Goal: Information Seeking & Learning: Learn about a topic

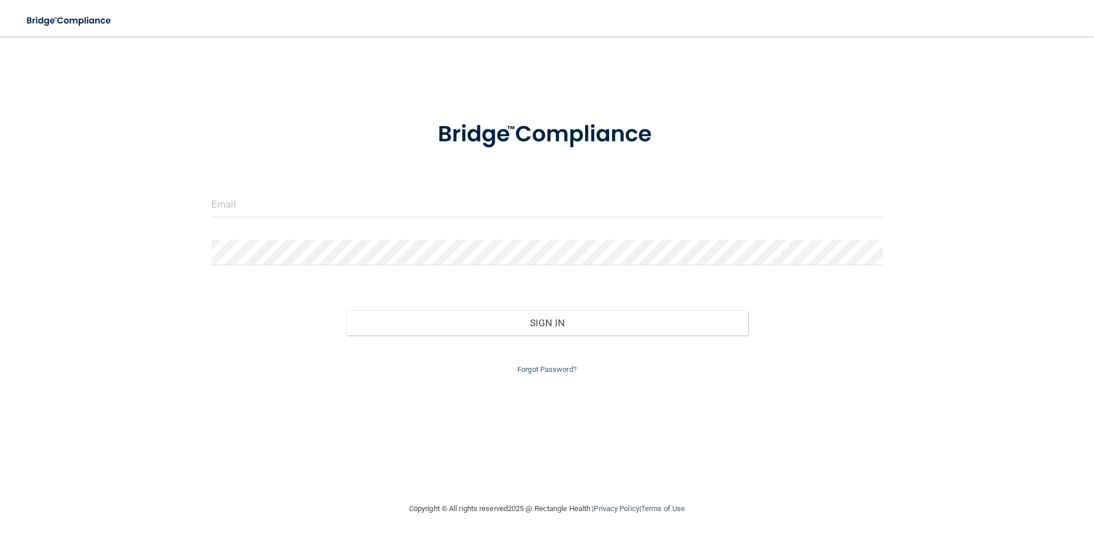
click at [294, 188] on form "Invalid email/password. You don't have permission to access that page. Sign In …" at bounding box center [546, 240] width 671 height 271
click at [292, 202] on input "email" at bounding box center [546, 205] width 671 height 26
type input "[EMAIL_ADDRESS][DOMAIN_NAME]"
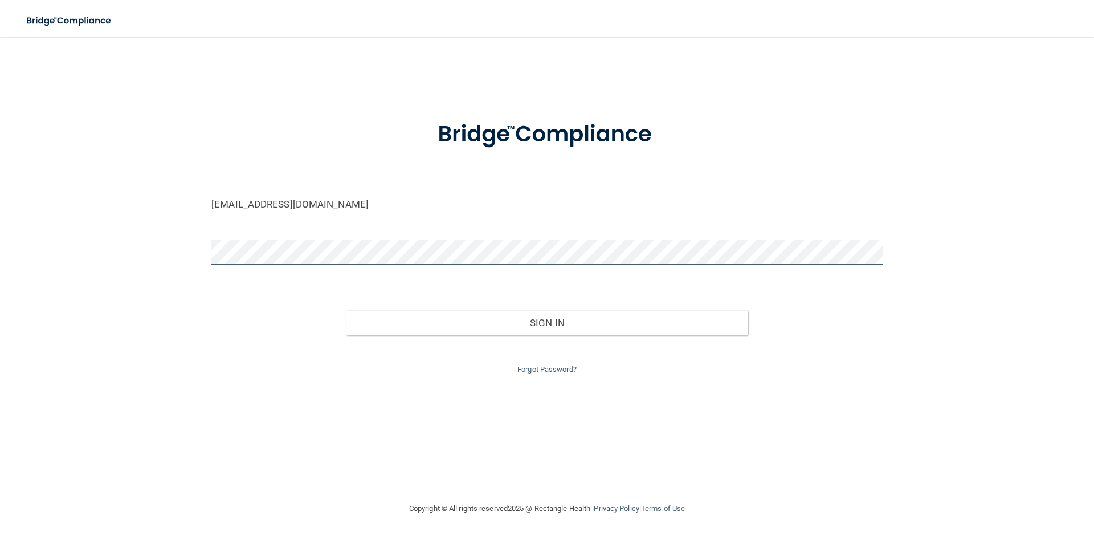
click at [346, 310] on button "Sign In" at bounding box center [547, 322] width 403 height 25
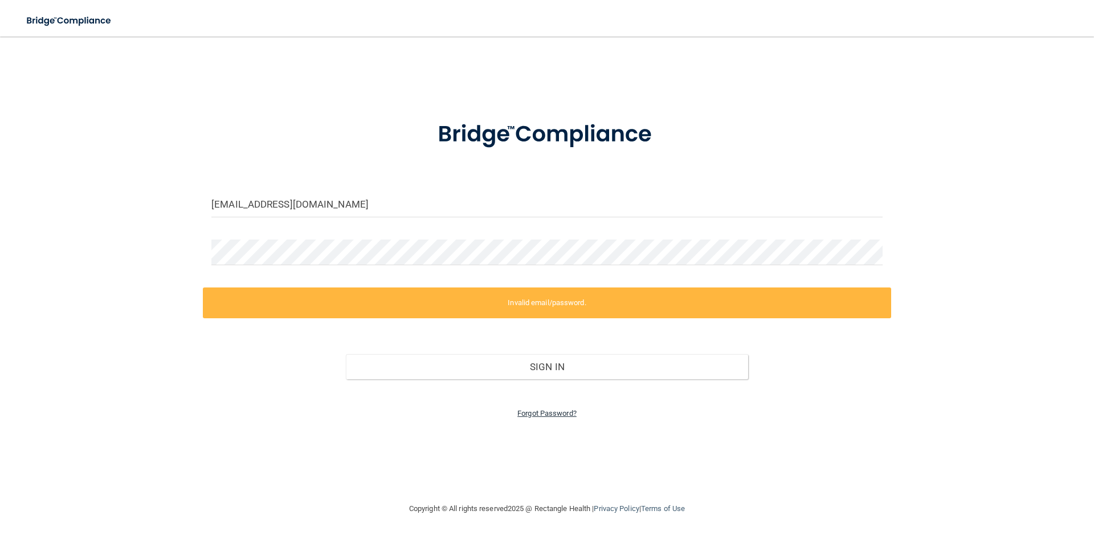
click at [544, 411] on link "Forgot Password?" at bounding box center [547, 413] width 59 height 9
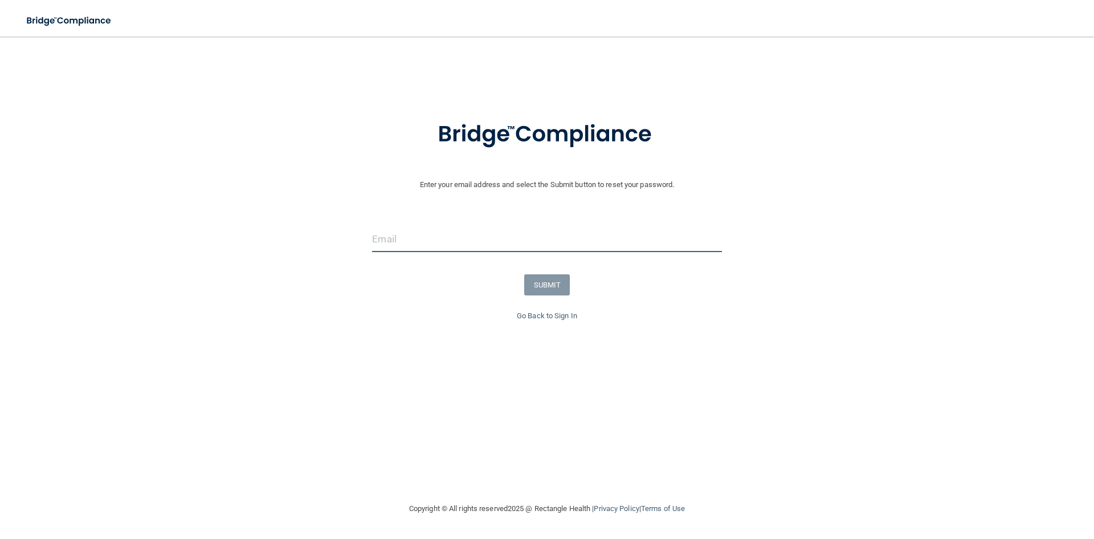
click at [443, 241] on input "email" at bounding box center [546, 239] width 349 height 26
type input "[EMAIL_ADDRESS][DOMAIN_NAME]"
click at [534, 283] on button "SUBMIT" at bounding box center [547, 284] width 46 height 21
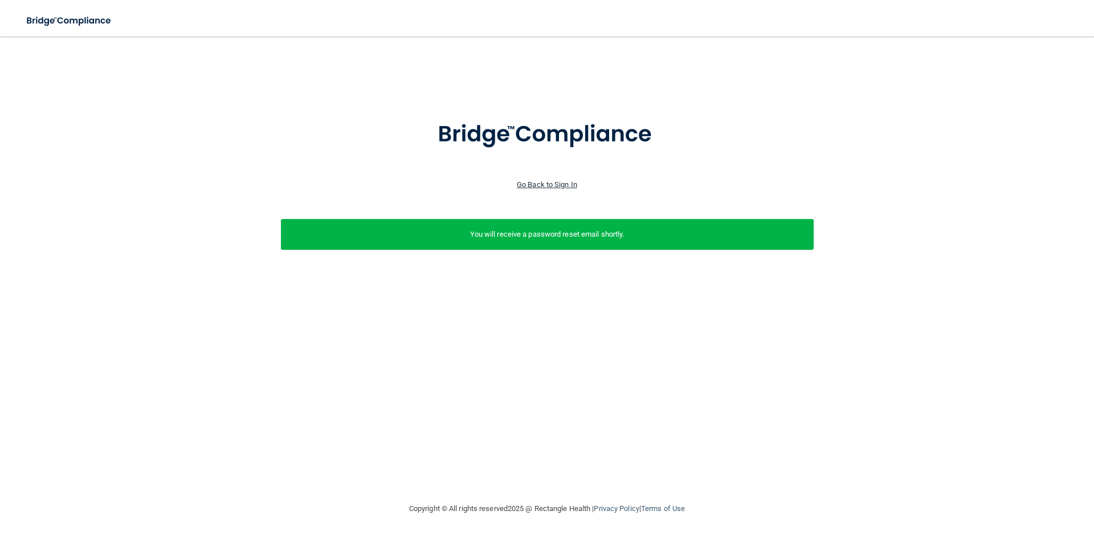
click at [548, 180] on div "Go Back to Sign In" at bounding box center [547, 185] width 1100 height 14
click at [549, 182] on link "Go Back to Sign In" at bounding box center [547, 184] width 60 height 9
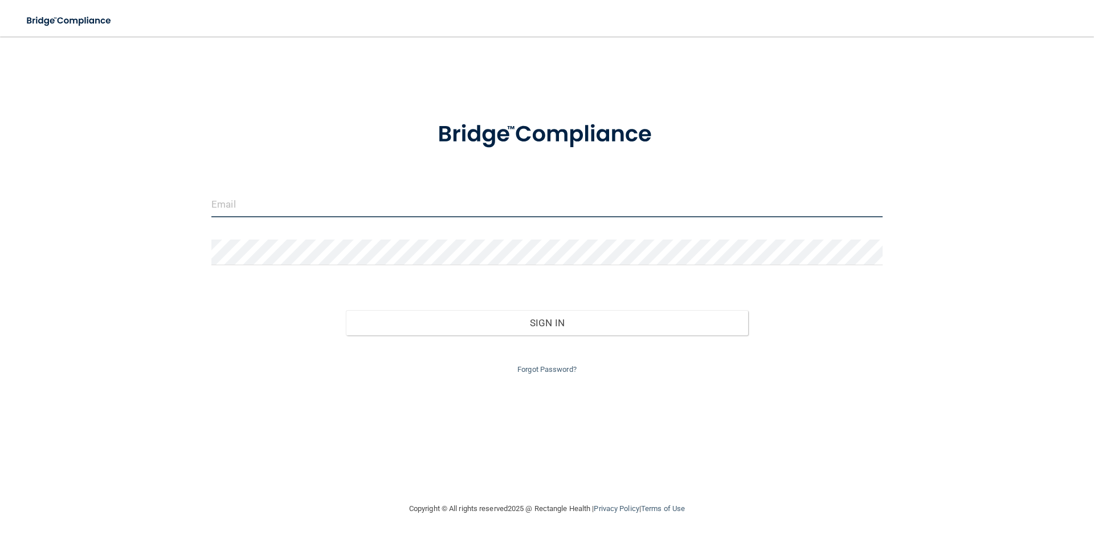
click at [317, 203] on input "email" at bounding box center [546, 205] width 671 height 26
drag, startPoint x: 317, startPoint y: 203, endPoint x: 293, endPoint y: 202, distance: 24.0
click at [293, 202] on input "email" at bounding box center [546, 205] width 671 height 26
type input "[EMAIL_ADDRESS][DOMAIN_NAME]"
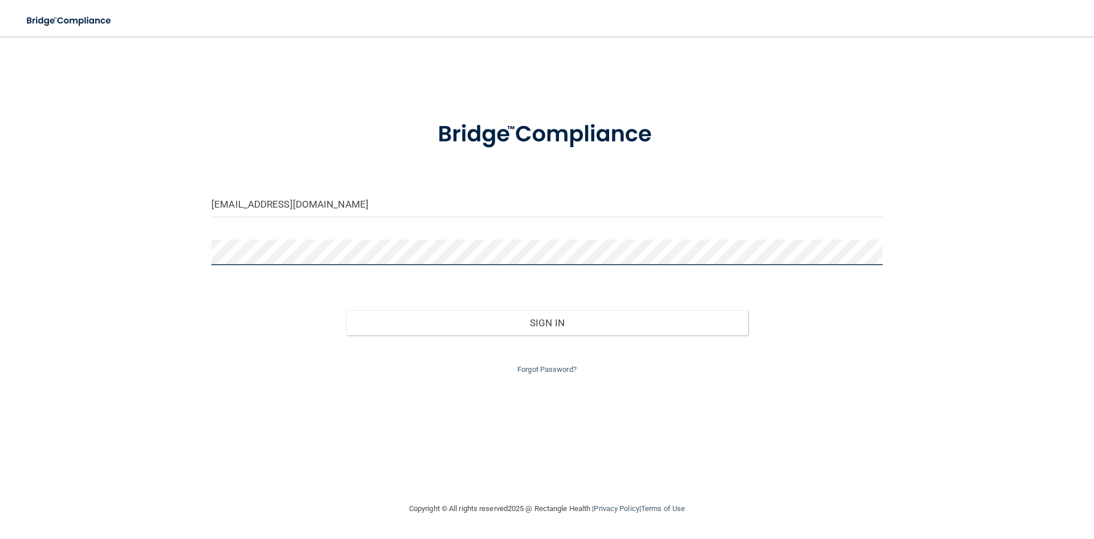
click at [346, 310] on button "Sign In" at bounding box center [547, 322] width 403 height 25
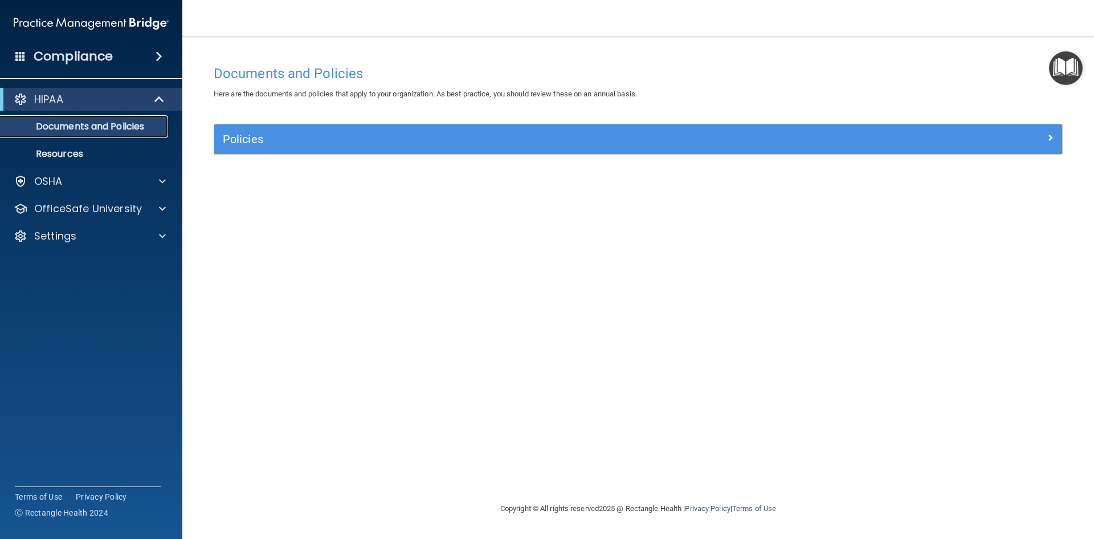
click at [97, 124] on p "Documents and Policies" at bounding box center [85, 126] width 156 height 11
click at [87, 152] on p "Resources" at bounding box center [85, 153] width 156 height 11
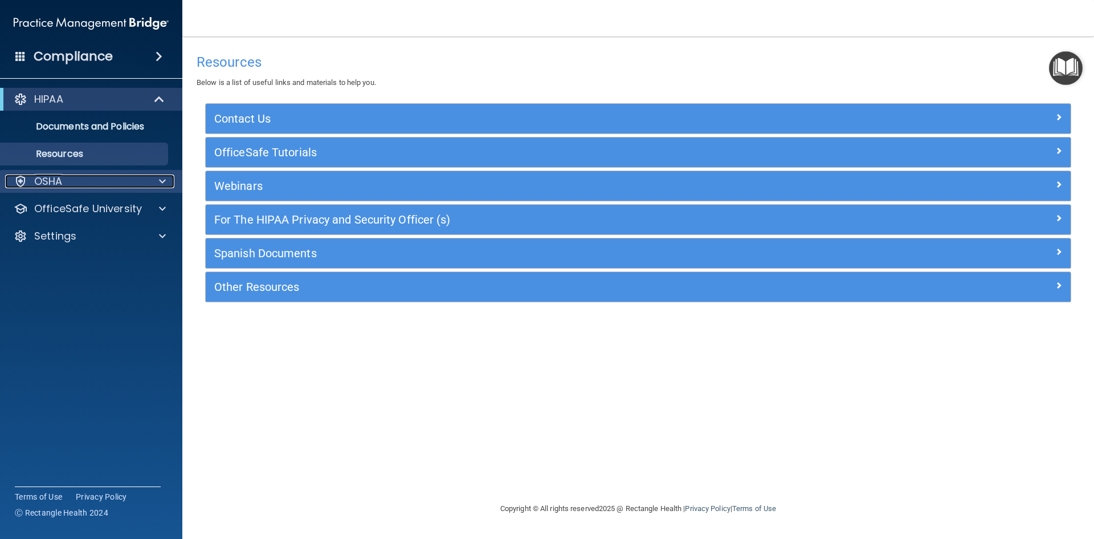
click at [73, 181] on div "OSHA" at bounding box center [75, 181] width 141 height 14
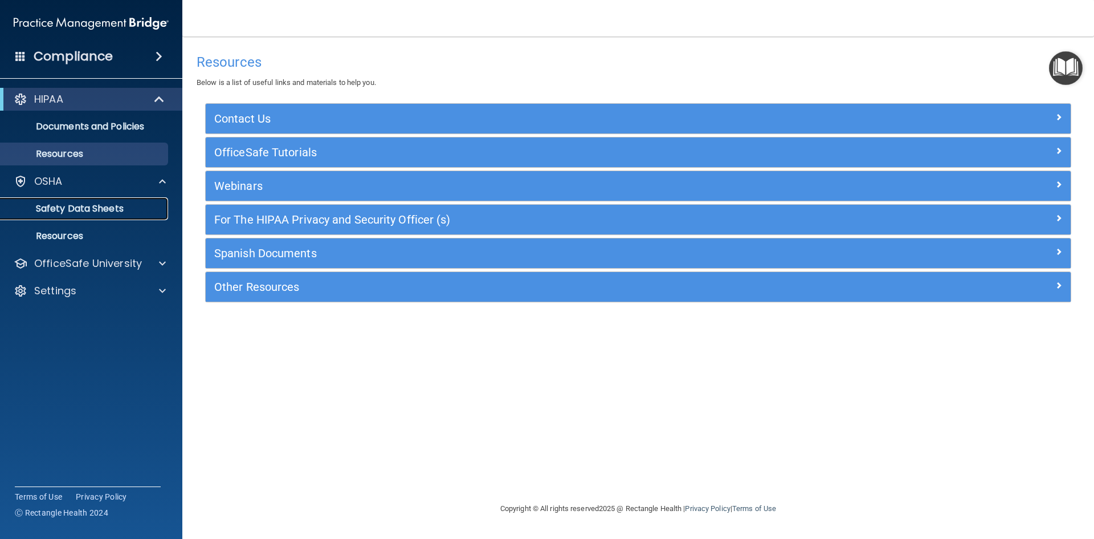
click at [93, 209] on p "Safety Data Sheets" at bounding box center [85, 208] width 156 height 11
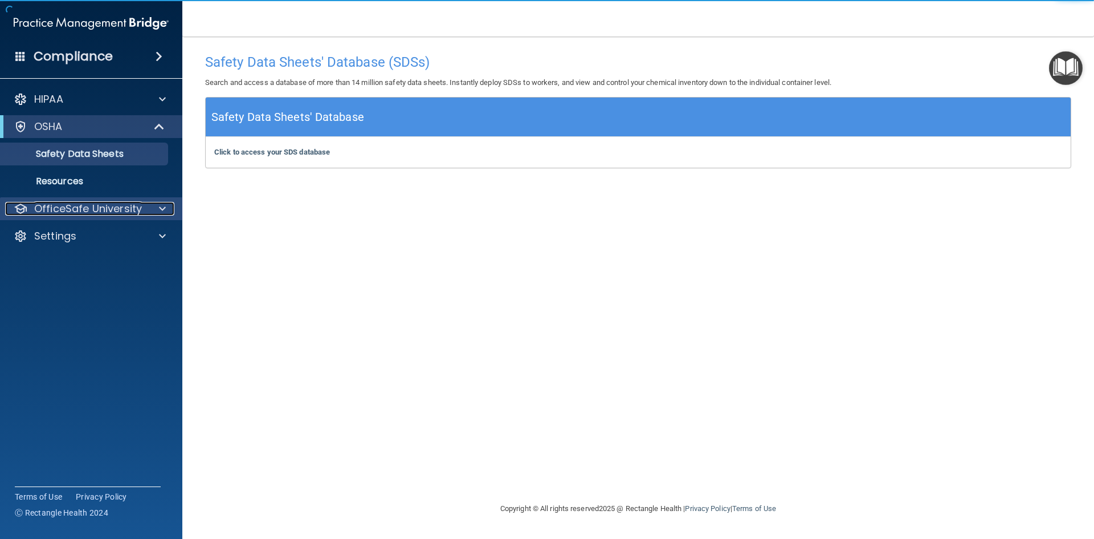
click at [94, 207] on p "OfficeSafe University" at bounding box center [88, 209] width 108 height 14
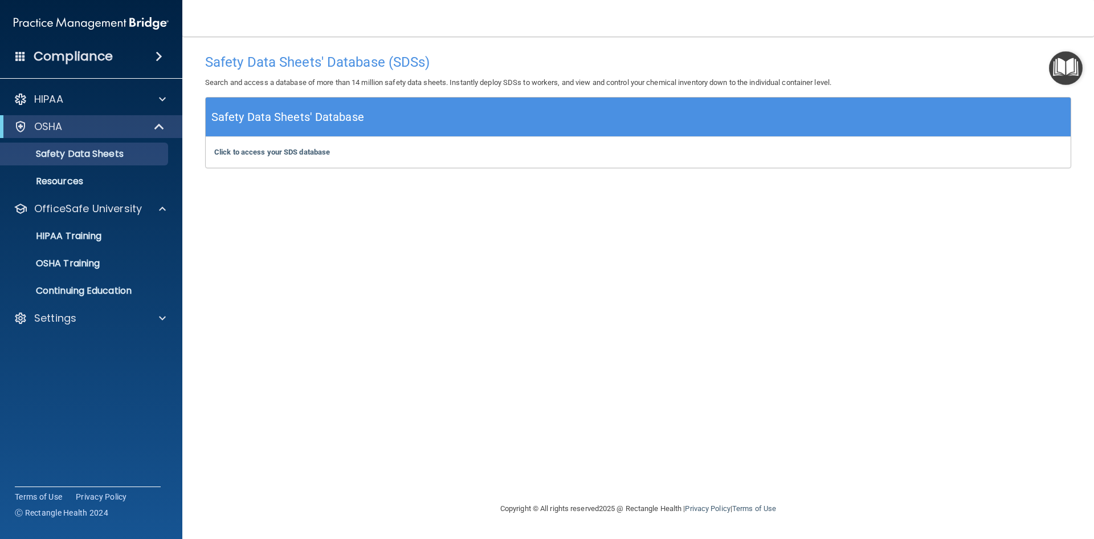
click at [121, 54] on div "Compliance" at bounding box center [91, 56] width 182 height 25
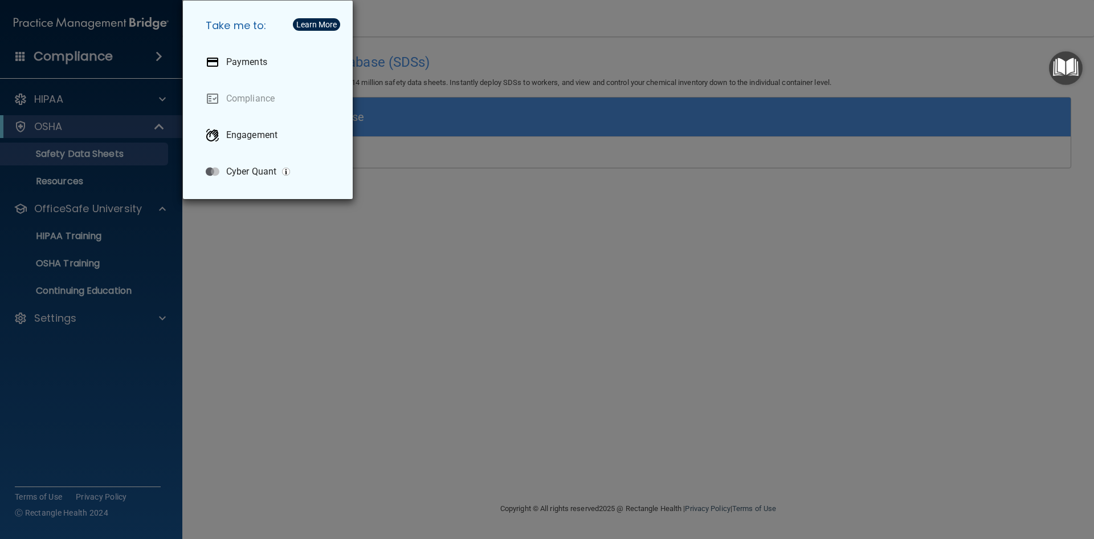
drag, startPoint x: 47, startPoint y: 42, endPoint x: 54, endPoint y: 41, distance: 7.5
click at [47, 42] on div "Take me to: Payments Compliance Engagement Cyber Quant" at bounding box center [547, 269] width 1094 height 539
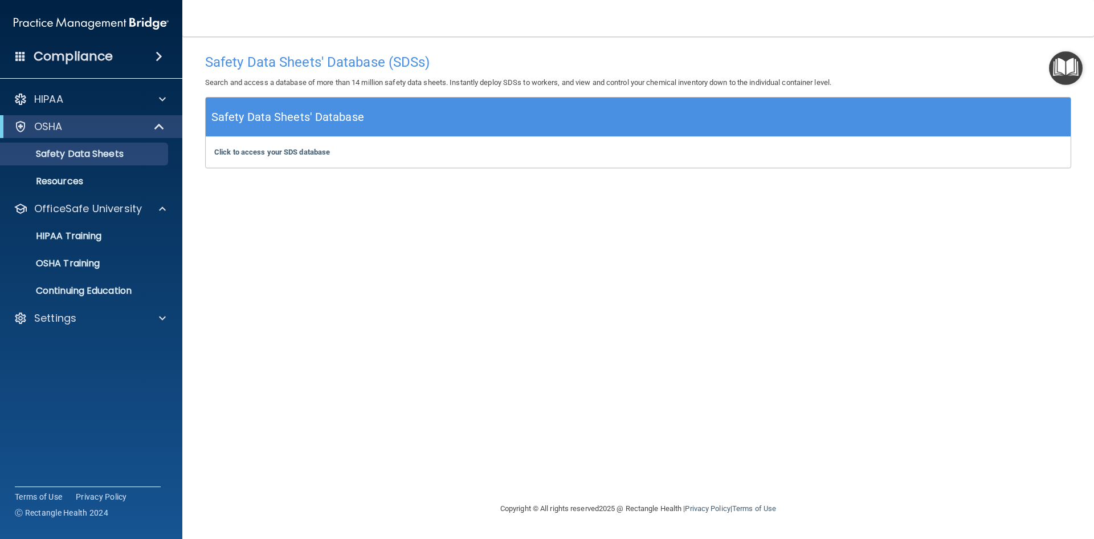
click at [18, 58] on span at bounding box center [20, 56] width 10 height 10
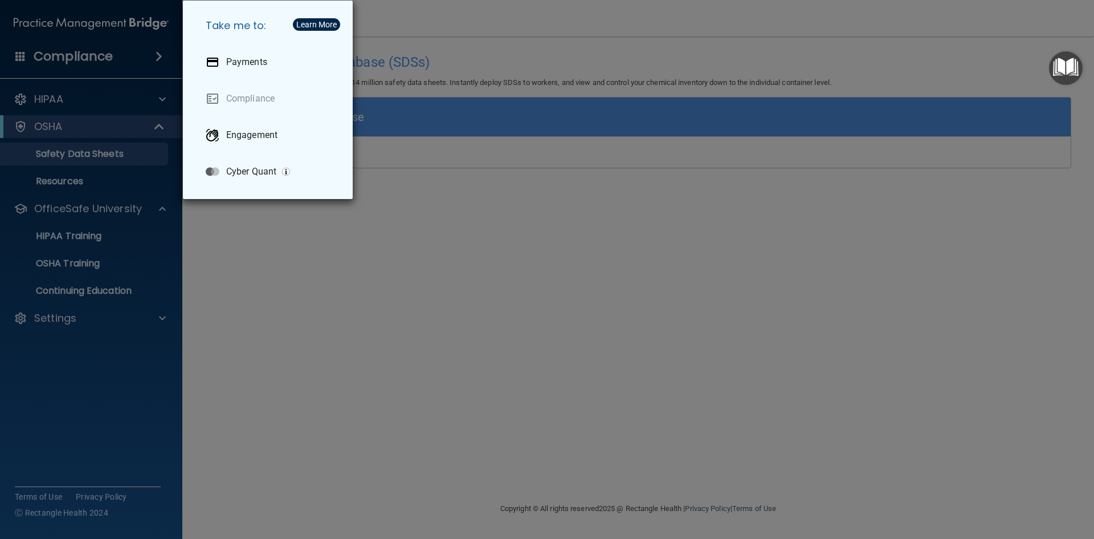
click at [22, 53] on div "Take me to: Payments Compliance Engagement Cyber Quant" at bounding box center [547, 269] width 1094 height 539
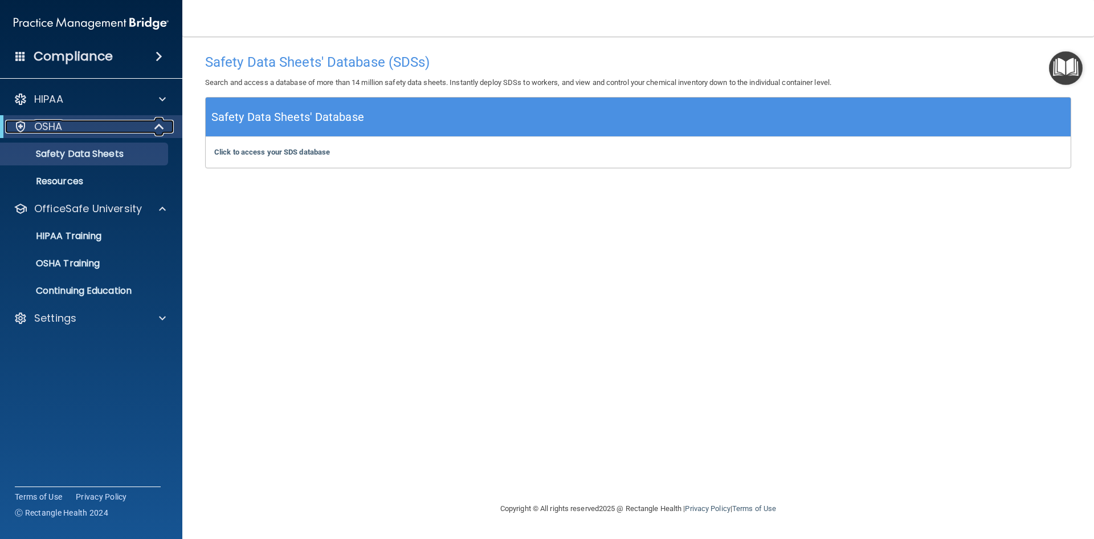
click at [57, 122] on p "OSHA" at bounding box center [48, 127] width 28 height 14
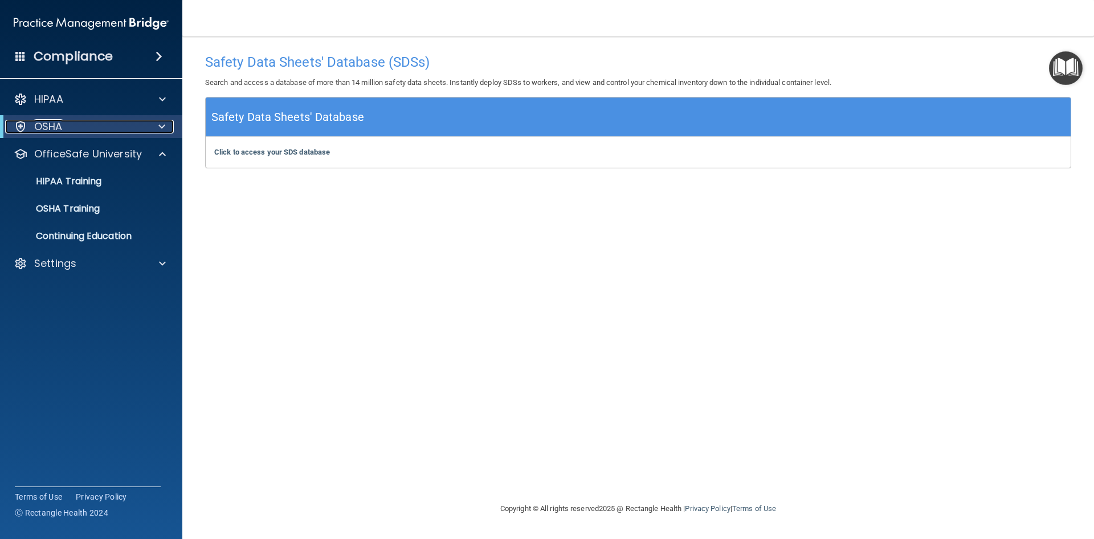
click at [57, 122] on p "OSHA" at bounding box center [48, 127] width 28 height 14
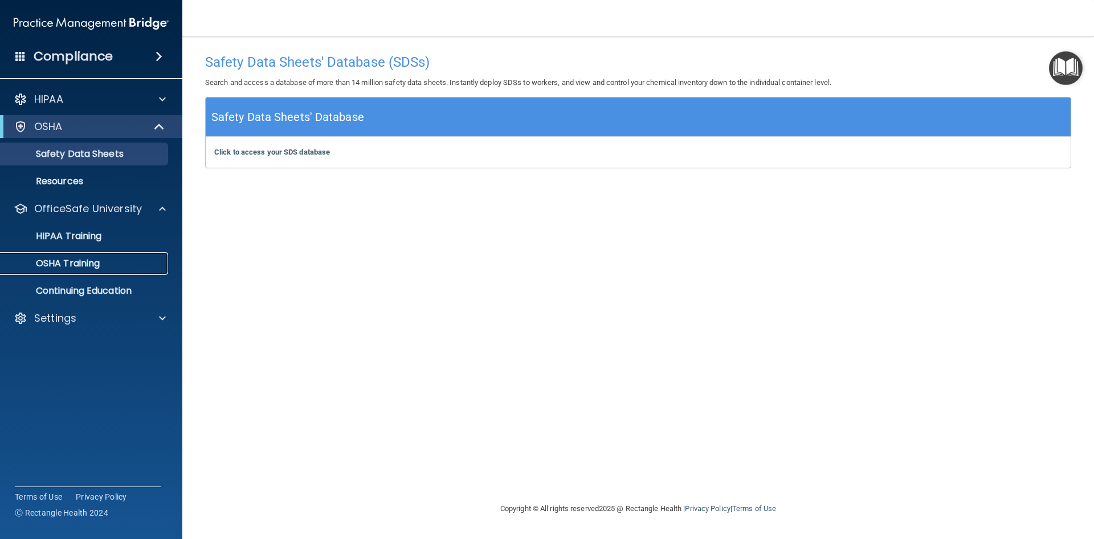
click at [66, 260] on p "OSHA Training" at bounding box center [53, 263] width 92 height 11
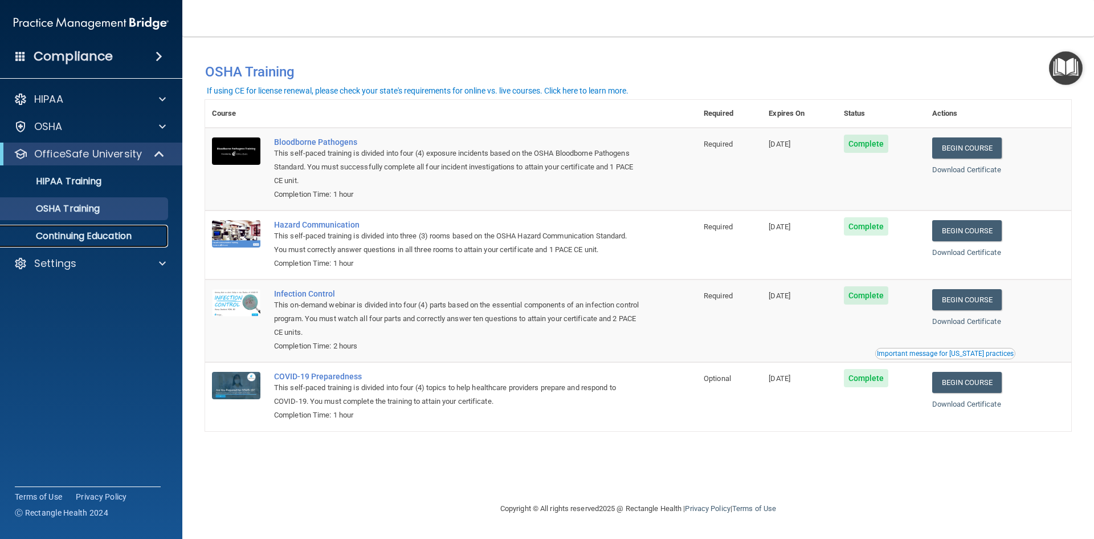
click at [62, 237] on p "Continuing Education" at bounding box center [85, 235] width 156 height 11
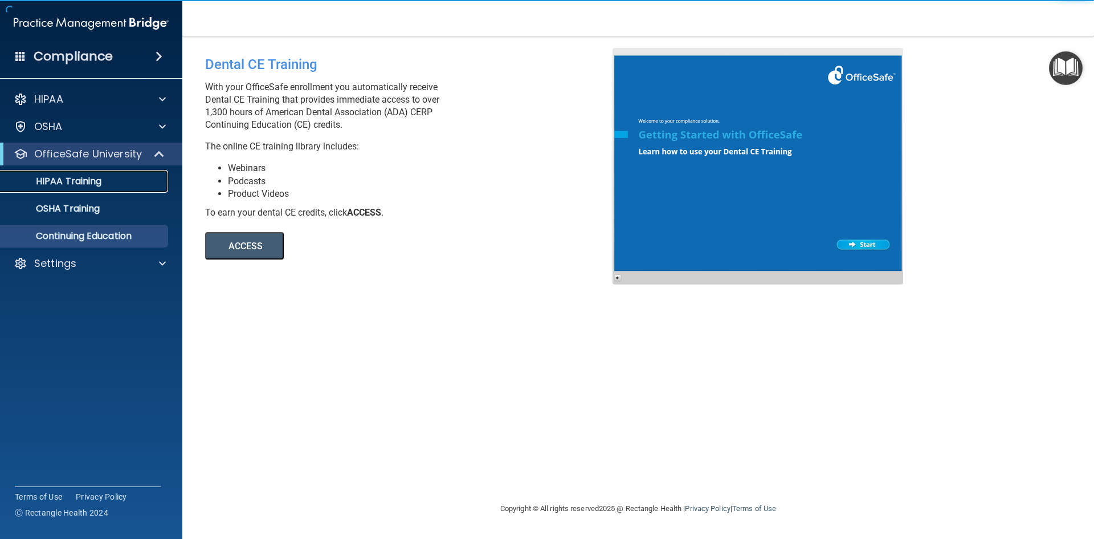
click at [62, 183] on p "HIPAA Training" at bounding box center [54, 181] width 94 height 11
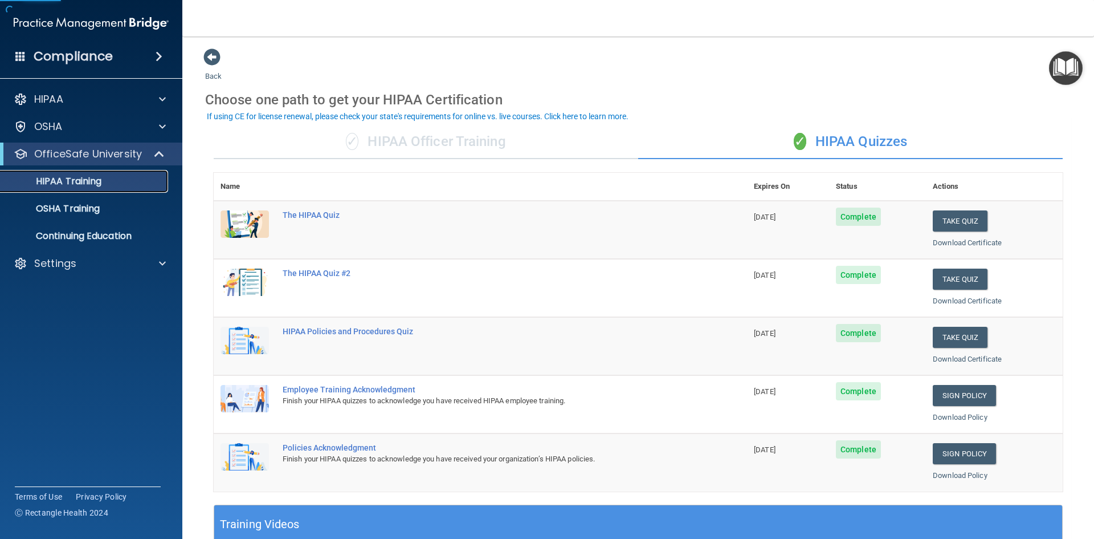
click at [63, 183] on p "HIPAA Training" at bounding box center [54, 181] width 94 height 11
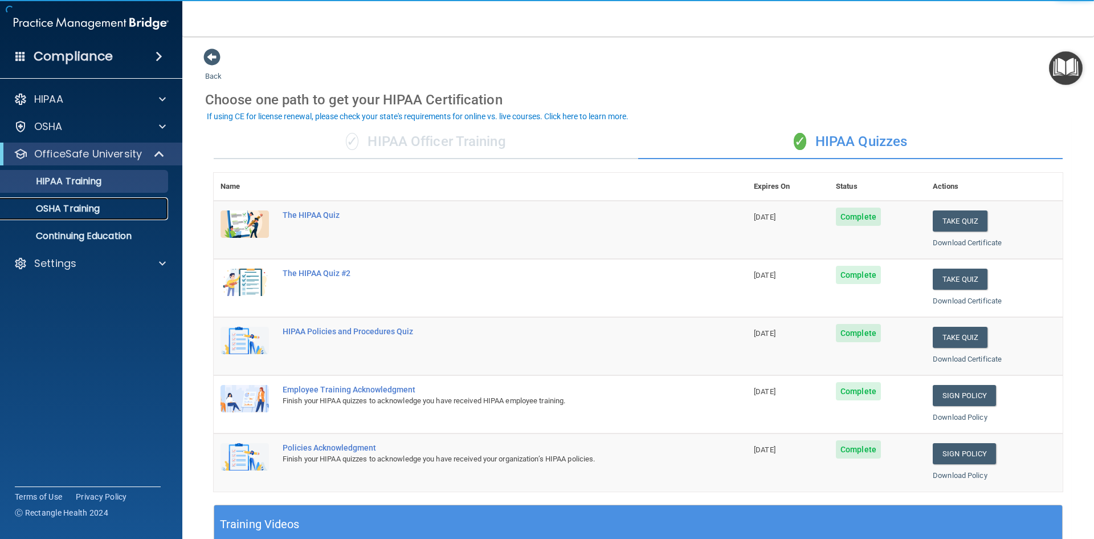
click at [64, 202] on link "OSHA Training" at bounding box center [79, 208] width 180 height 23
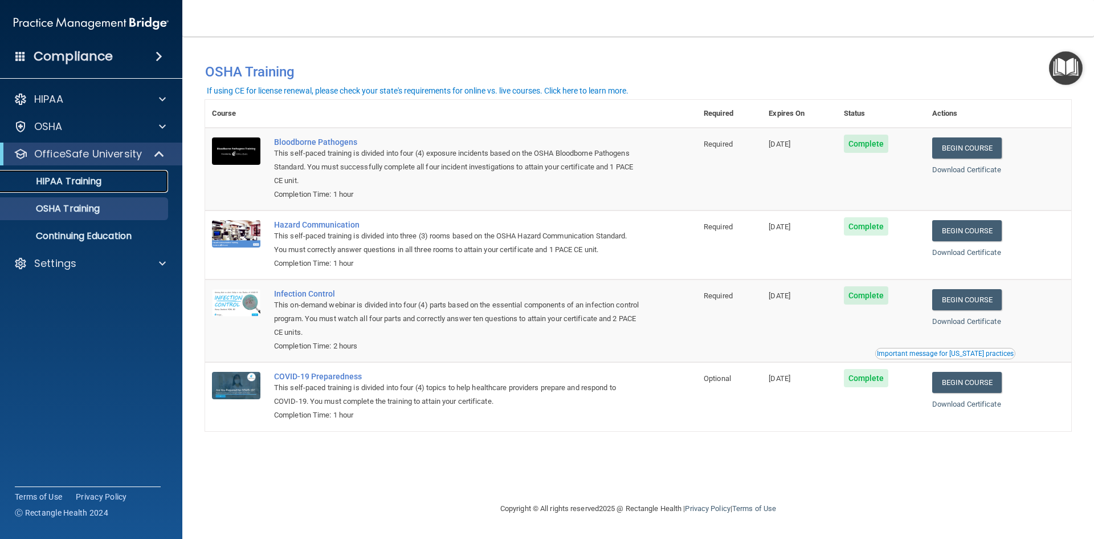
click at [77, 190] on link "HIPAA Training" at bounding box center [79, 181] width 180 height 23
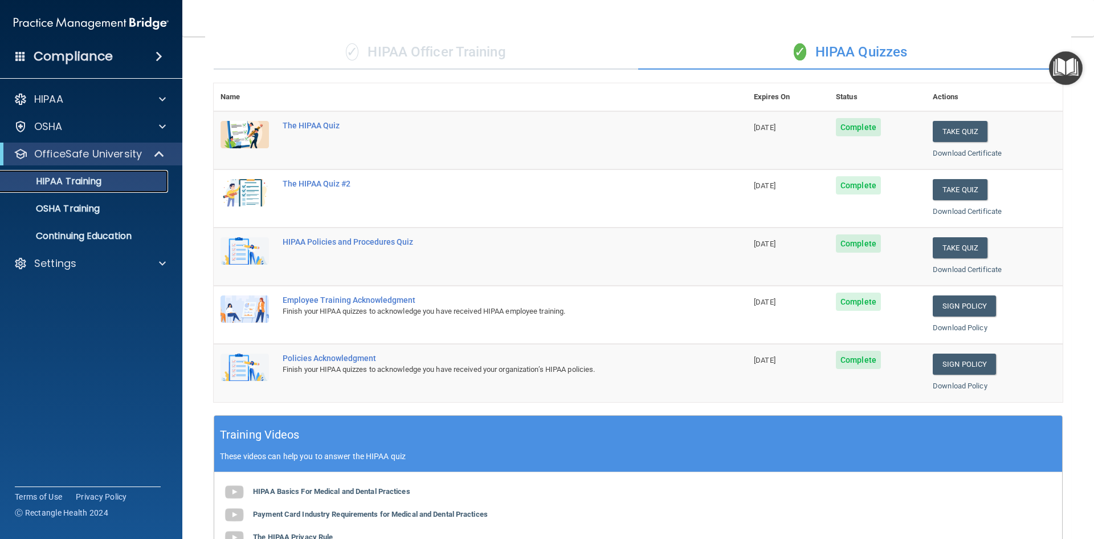
scroll to position [35, 0]
